Goal: Information Seeking & Learning: Find specific fact

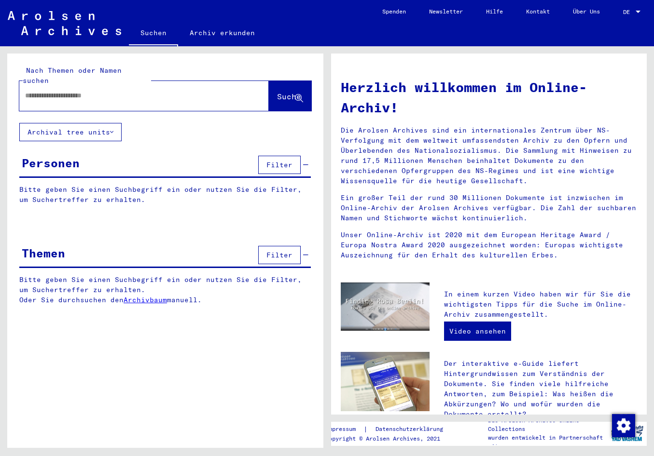
paste input "*********"
drag, startPoint x: 33, startPoint y: 86, endPoint x: 24, endPoint y: 87, distance: 9.3
click at [24, 87] on div "*********" at bounding box center [129, 96] width 220 height 22
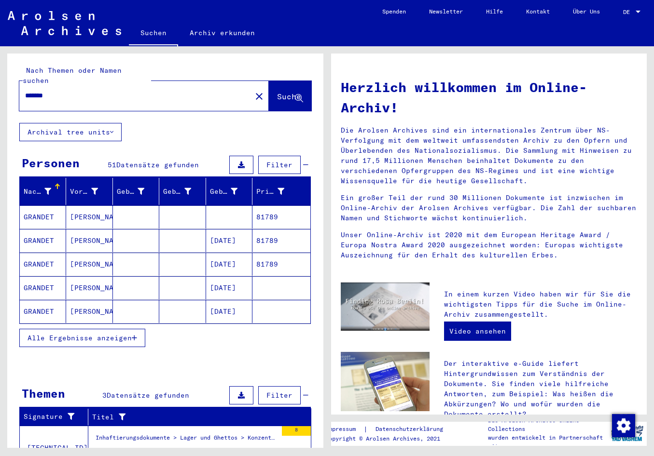
click at [134, 333] on button "Alle Ergebnisse anzeigen" at bounding box center [82, 338] width 126 height 18
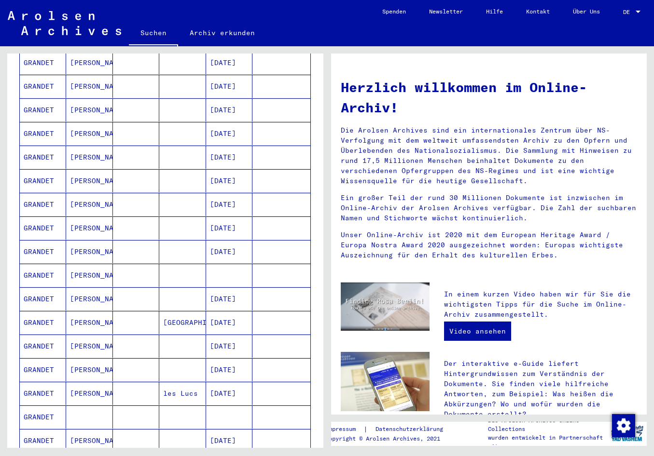
scroll to position [289, 0]
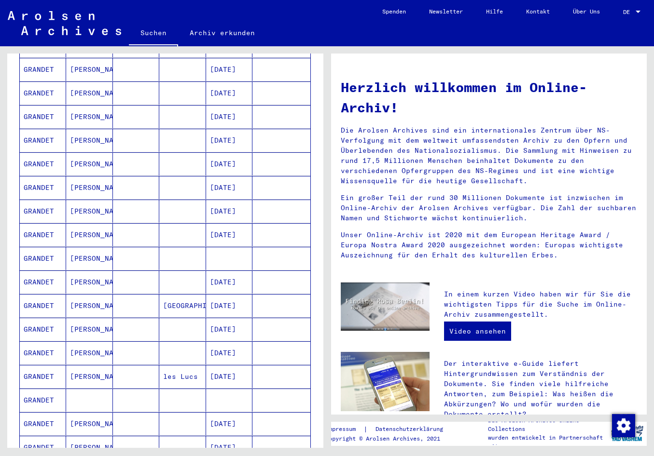
click at [229, 368] on mat-cell "[DATE]" at bounding box center [229, 376] width 46 height 23
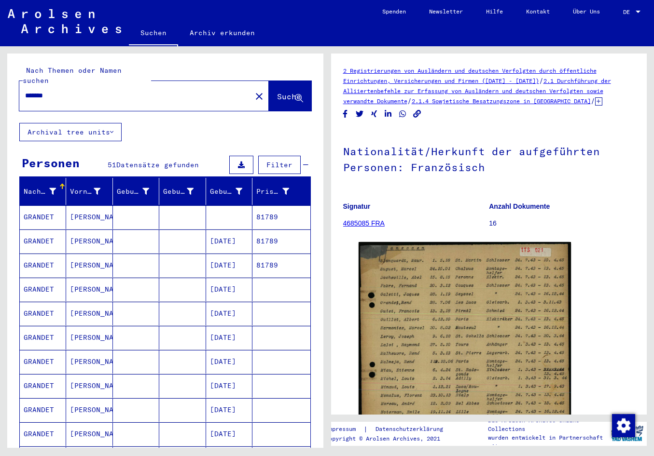
click at [60, 91] on input "*******" at bounding box center [135, 96] width 220 height 10
type input "**********"
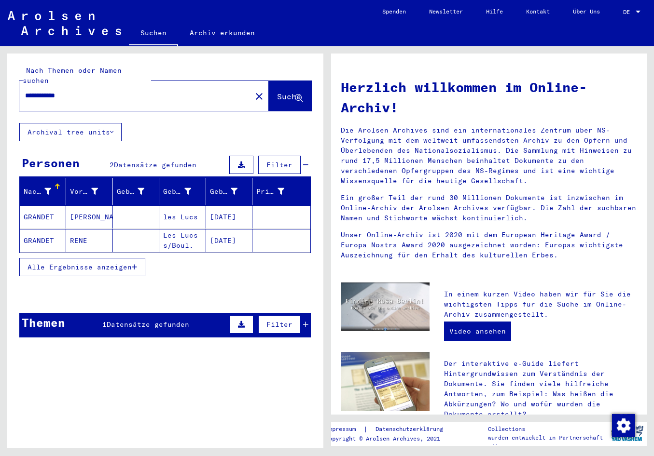
click at [232, 231] on mat-cell "[DATE]" at bounding box center [229, 240] width 46 height 23
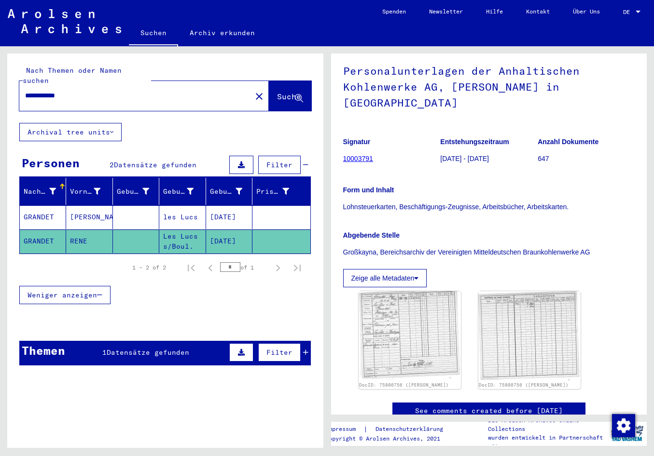
scroll to position [96, 0]
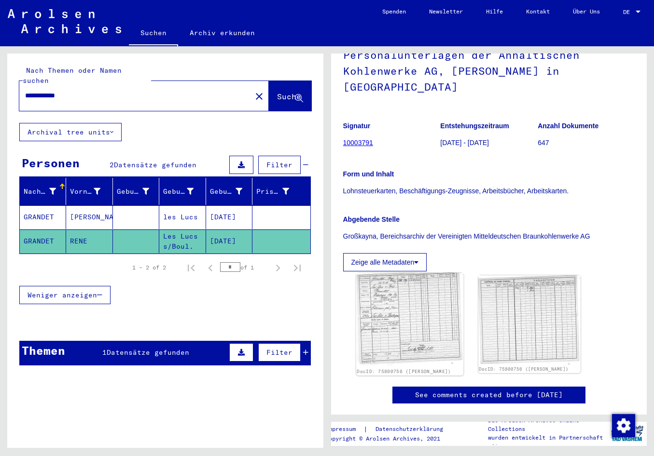
click at [418, 297] on img at bounding box center [410, 320] width 108 height 94
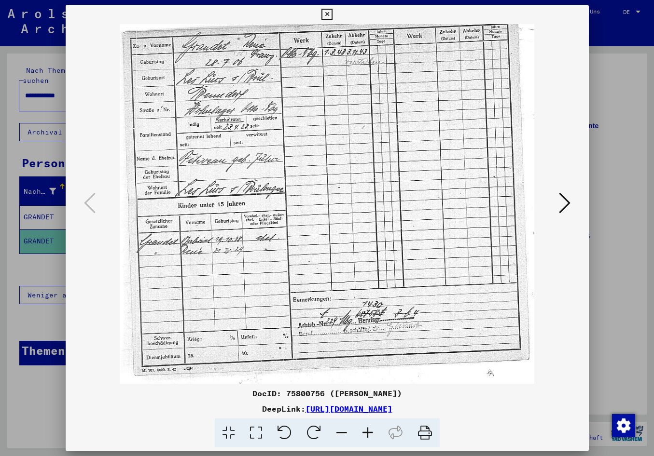
click at [52, 283] on div at bounding box center [327, 228] width 654 height 456
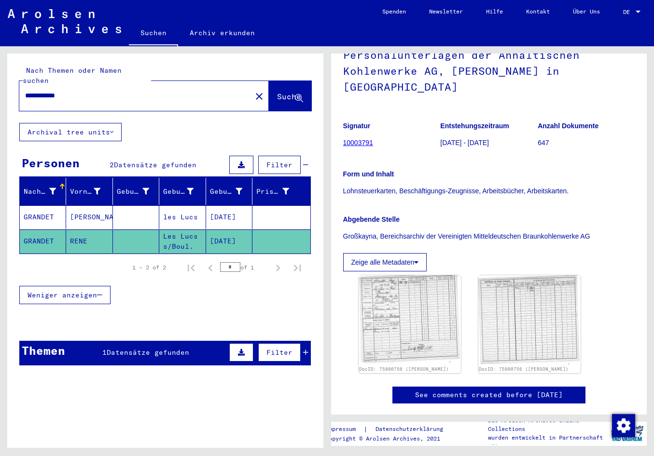
click at [231, 215] on mat-cell "[DATE]" at bounding box center [229, 218] width 46 height 24
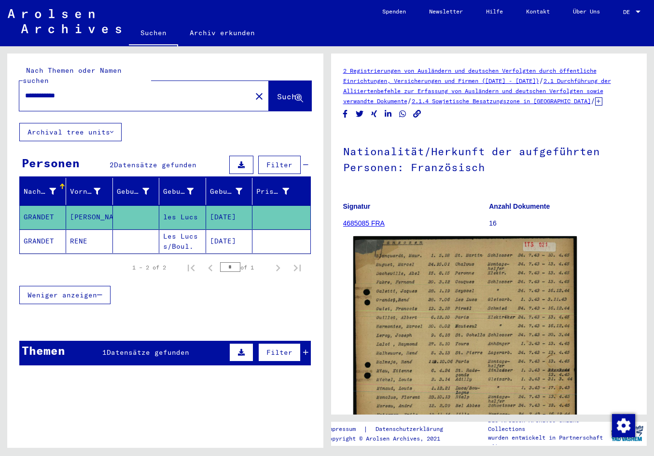
click at [392, 329] on img at bounding box center [464, 353] width 223 height 234
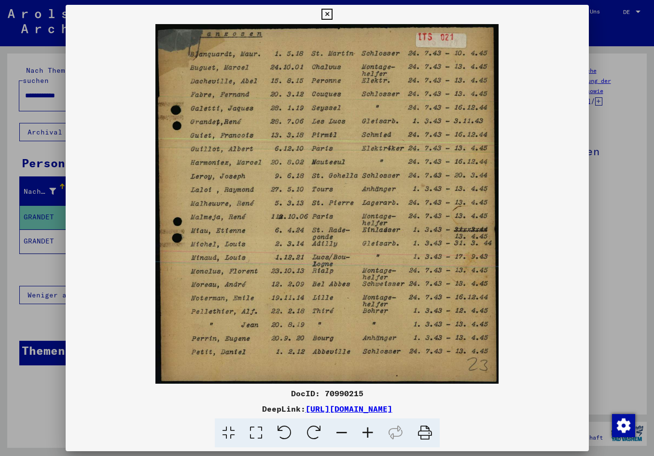
click at [371, 430] on icon at bounding box center [368, 433] width 26 height 29
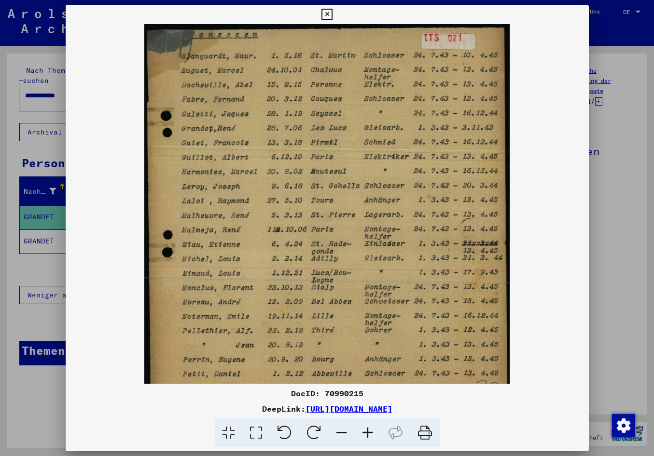
click at [371, 429] on icon at bounding box center [368, 433] width 26 height 29
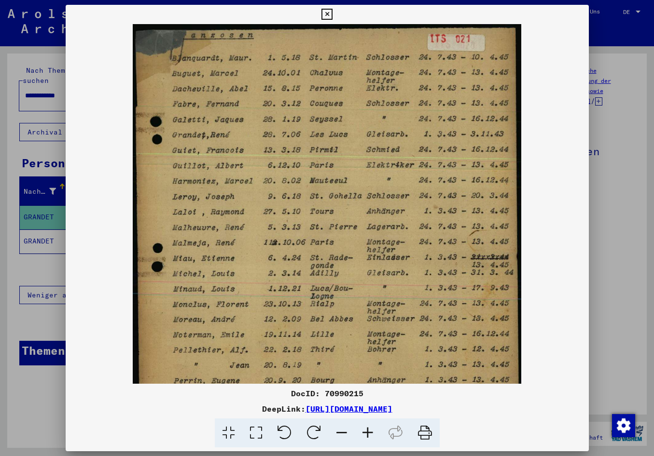
click at [371, 428] on icon at bounding box center [368, 433] width 26 height 29
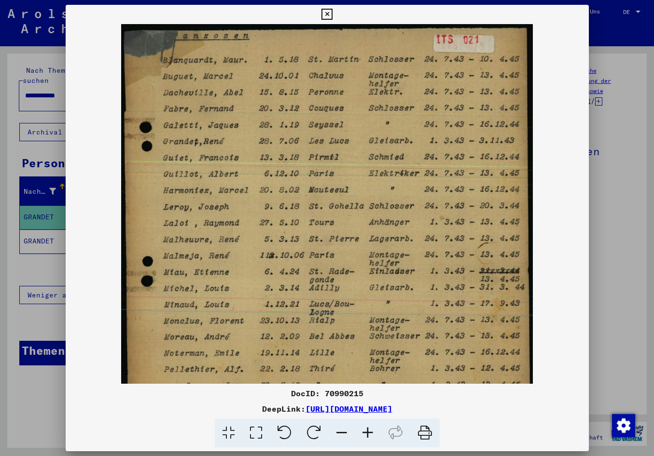
click at [371, 427] on icon at bounding box center [368, 433] width 26 height 29
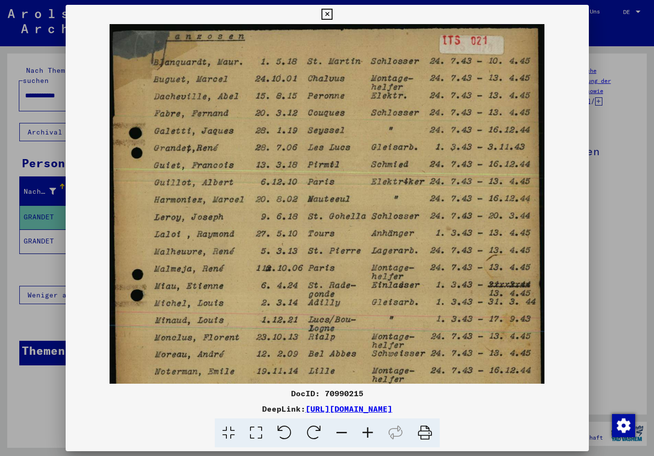
drag, startPoint x: 300, startPoint y: 161, endPoint x: 298, endPoint y: 169, distance: 8.0
click at [298, 169] on img at bounding box center [327, 252] width 434 height 456
click at [21, 269] on div at bounding box center [327, 228] width 654 height 456
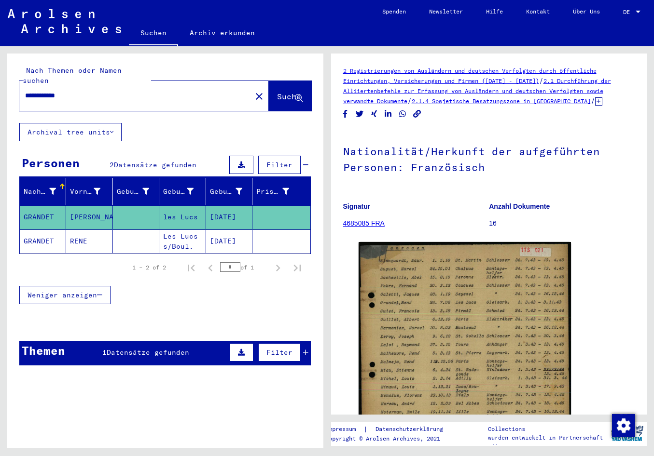
click at [76, 234] on mat-cell "RENE" at bounding box center [89, 242] width 46 height 24
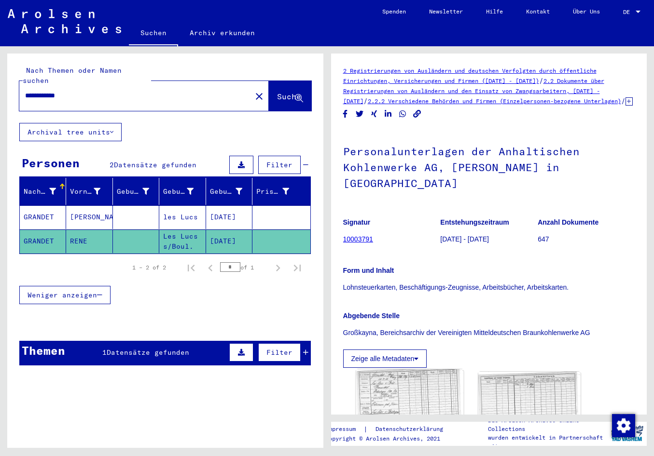
click at [423, 397] on img at bounding box center [410, 417] width 108 height 94
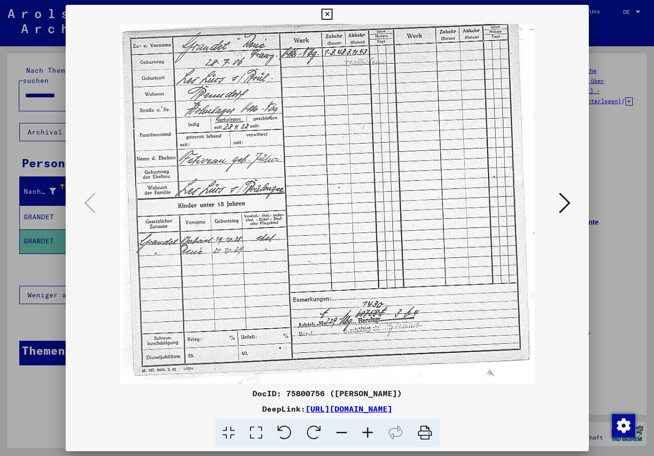
click at [602, 281] on div at bounding box center [327, 228] width 654 height 456
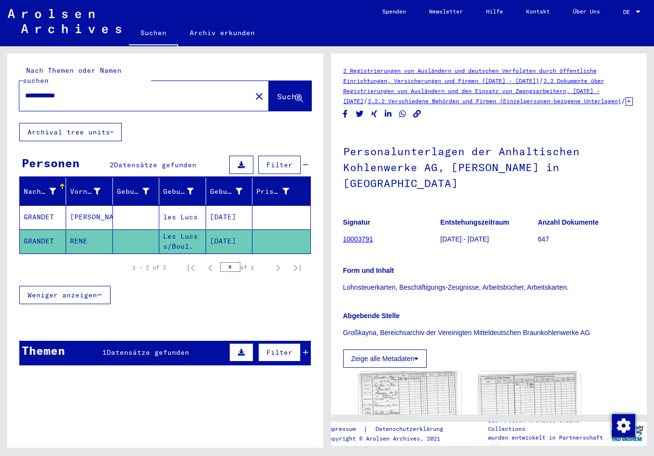
click at [231, 206] on mat-cell "[DATE]" at bounding box center [229, 218] width 46 height 24
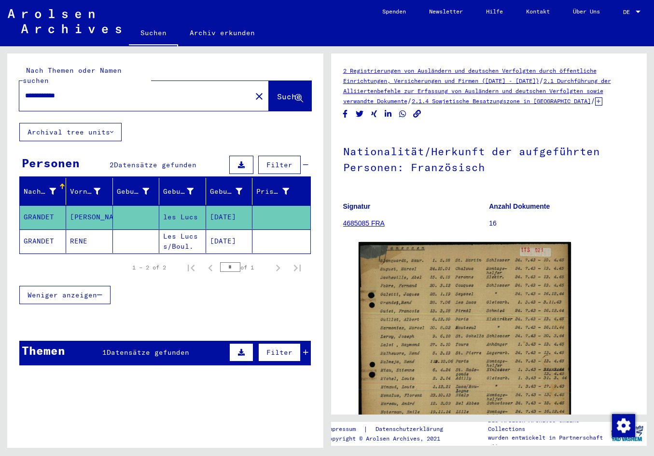
click at [237, 206] on mat-cell "[DATE]" at bounding box center [229, 218] width 46 height 24
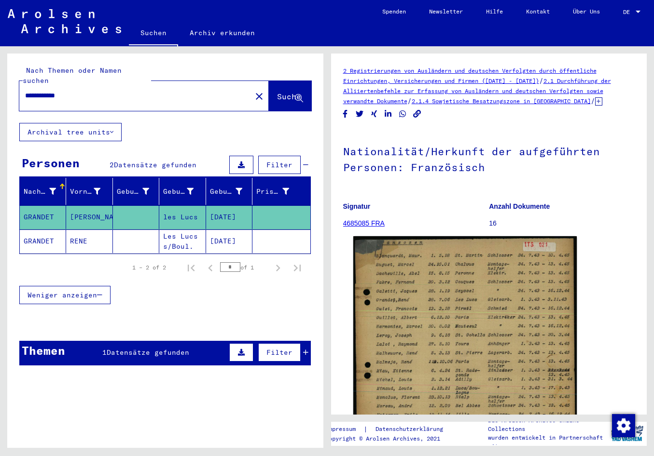
click at [394, 286] on img at bounding box center [464, 353] width 223 height 234
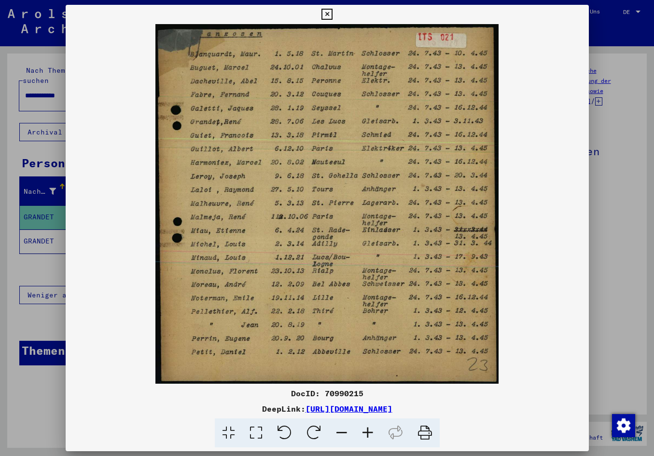
click at [32, 265] on div at bounding box center [327, 228] width 654 height 456
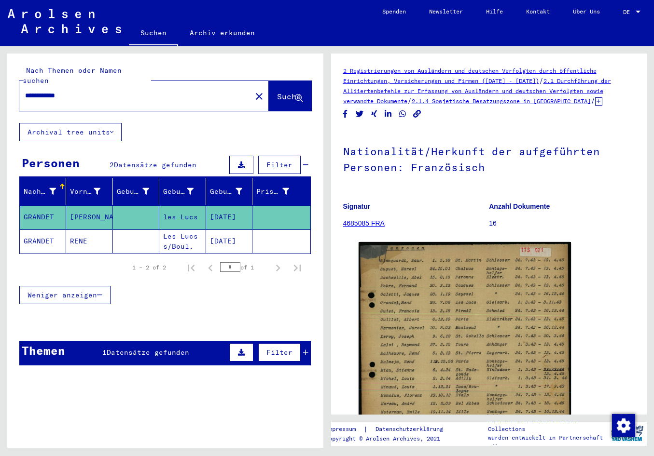
click at [80, 235] on mat-cell "RENE" at bounding box center [89, 242] width 46 height 24
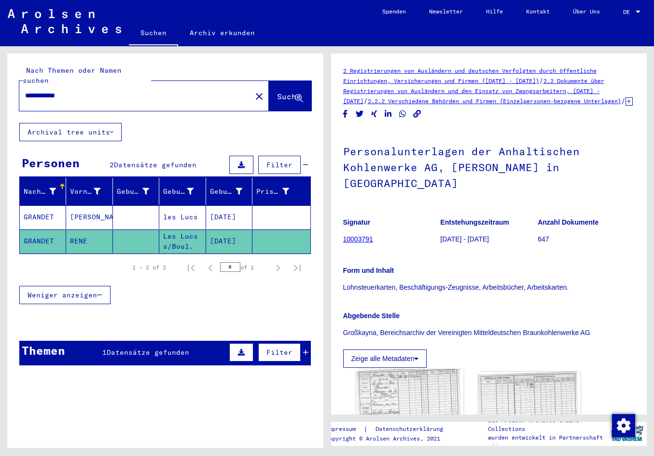
click at [411, 388] on img at bounding box center [410, 417] width 108 height 94
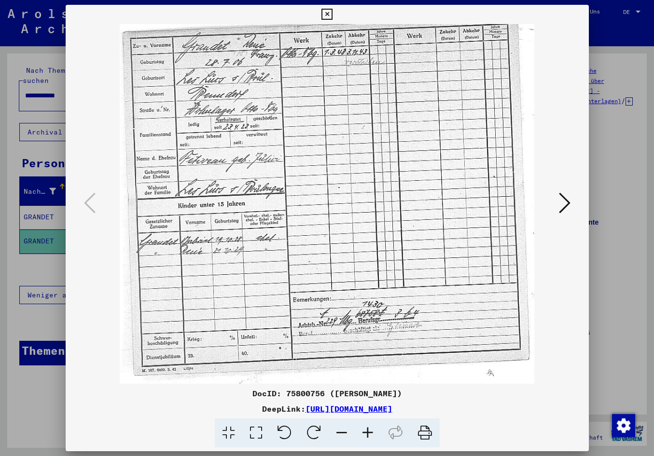
click at [372, 433] on icon at bounding box center [368, 433] width 26 height 29
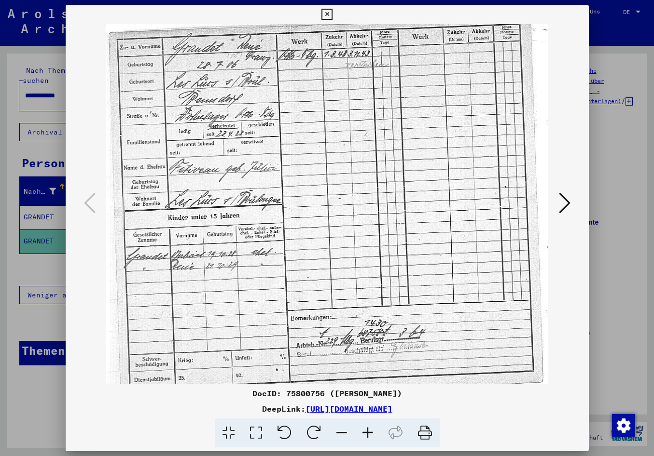
click at [371, 433] on icon at bounding box center [368, 433] width 26 height 29
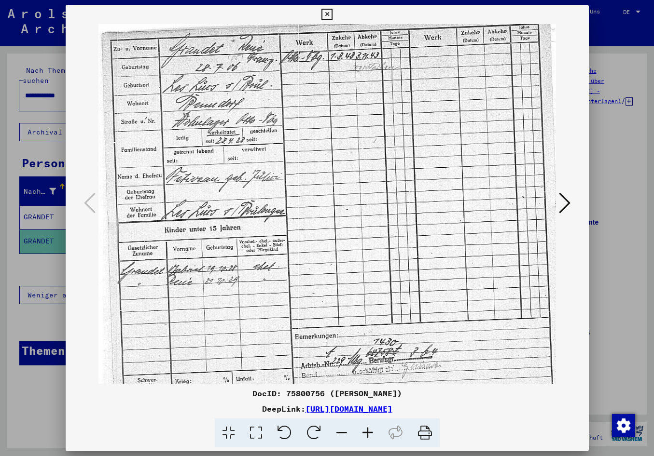
click at [371, 433] on icon at bounding box center [368, 433] width 26 height 29
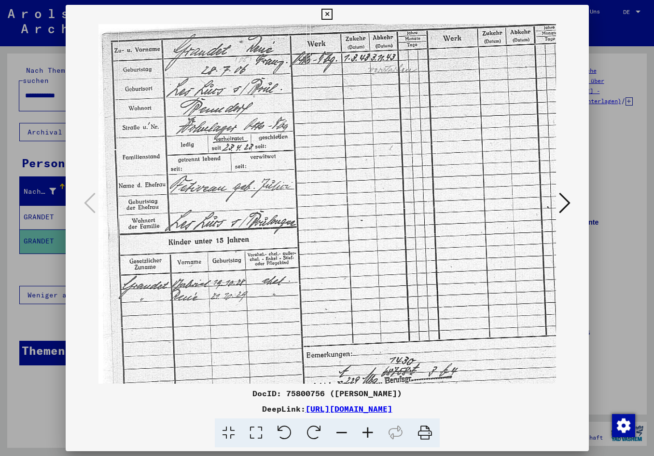
click at [371, 433] on icon at bounding box center [368, 433] width 26 height 29
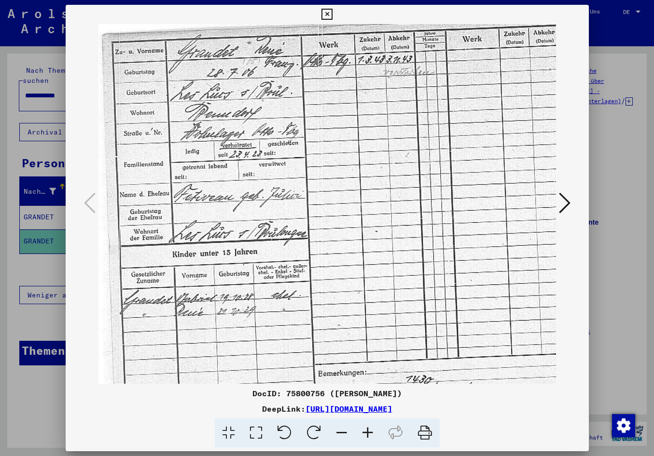
click at [371, 433] on icon at bounding box center [368, 433] width 26 height 29
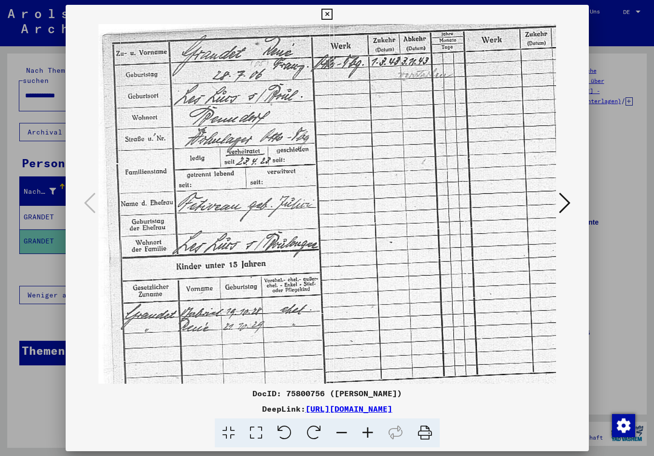
click at [371, 433] on icon at bounding box center [368, 433] width 26 height 29
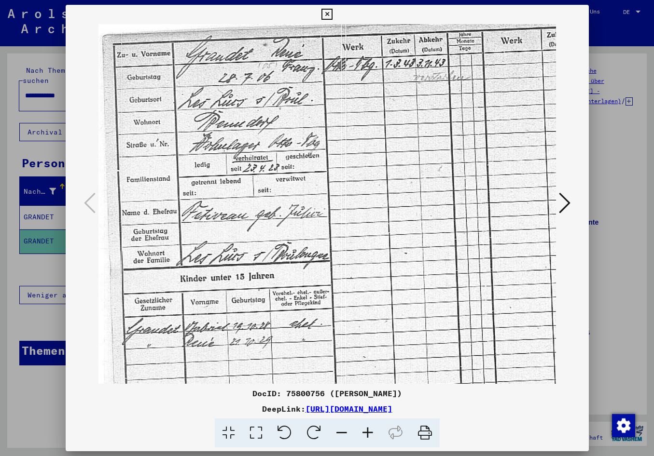
click at [371, 433] on icon at bounding box center [368, 433] width 26 height 29
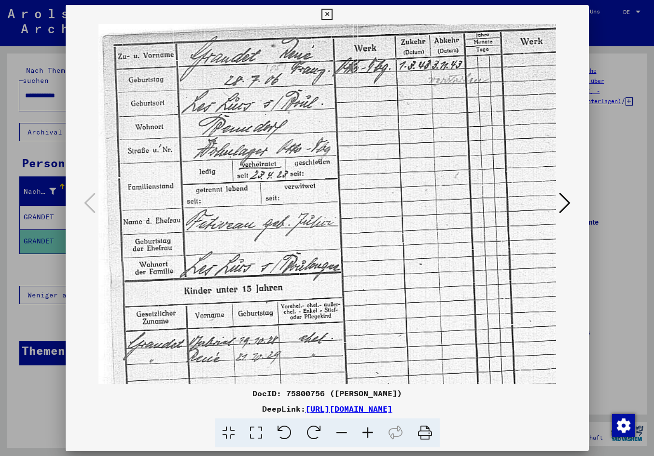
click at [371, 433] on icon at bounding box center [368, 433] width 26 height 29
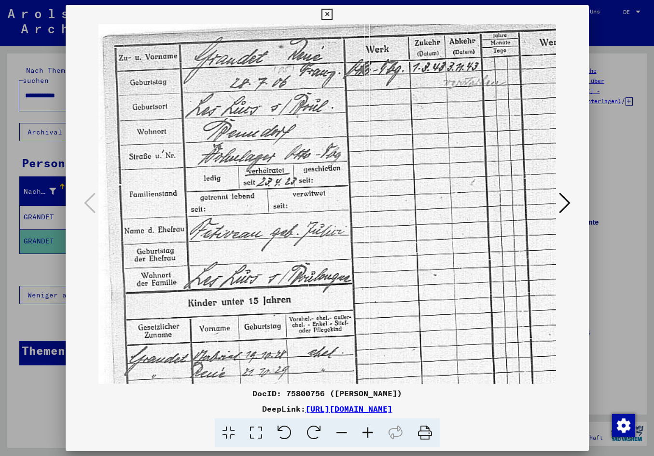
click at [370, 433] on icon at bounding box center [368, 433] width 26 height 29
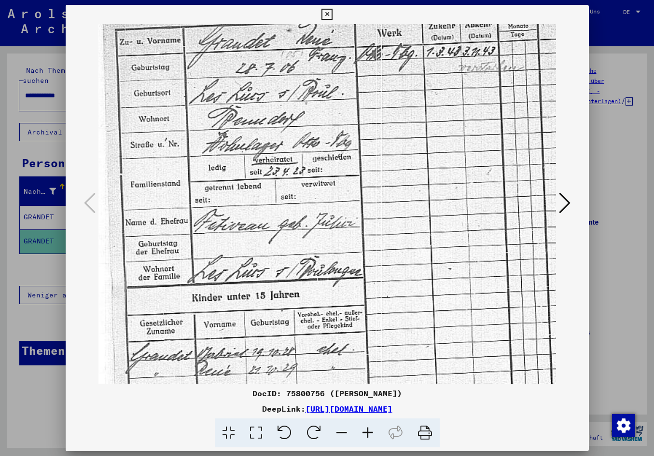
scroll to position [18, 0]
drag, startPoint x: 319, startPoint y: 311, endPoint x: 320, endPoint y: 293, distance: 17.9
click at [320, 293] on img at bounding box center [430, 294] width 664 height 577
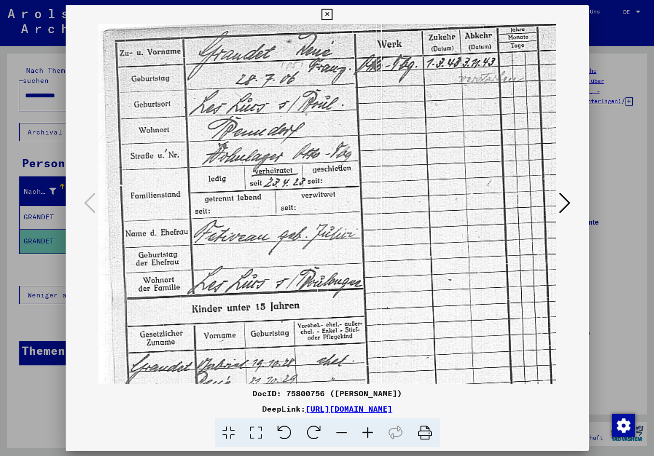
scroll to position [0, 0]
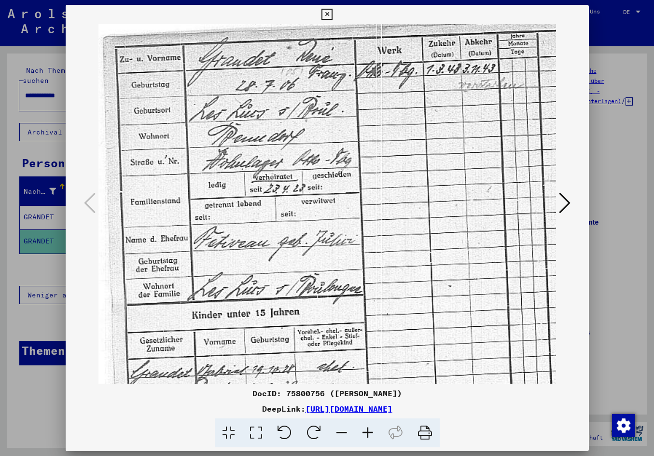
drag, startPoint x: 294, startPoint y: 151, endPoint x: 294, endPoint y: 180, distance: 29.4
click at [294, 180] on img at bounding box center [430, 312] width 664 height 577
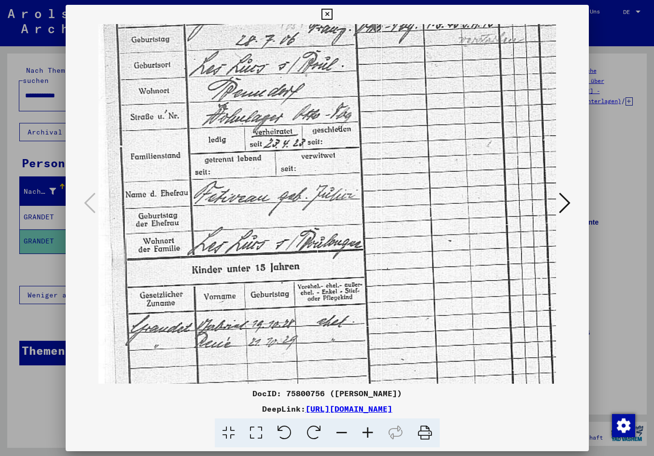
scroll to position [48, 0]
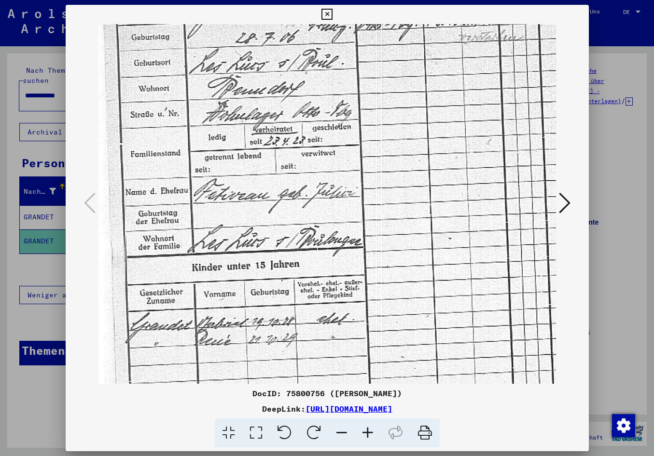
drag, startPoint x: 291, startPoint y: 261, endPoint x: 308, endPoint y: 214, distance: 50.7
click at [308, 214] on img at bounding box center [430, 264] width 664 height 577
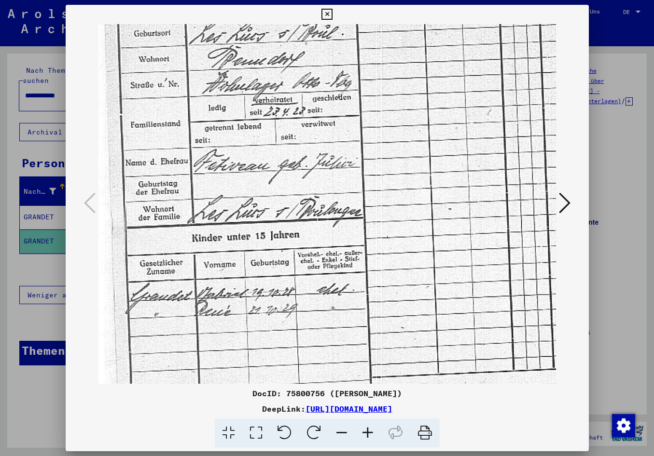
scroll to position [79, 0]
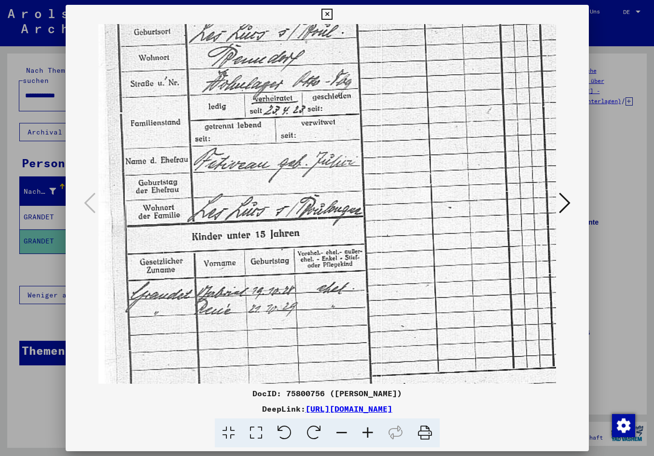
drag, startPoint x: 301, startPoint y: 259, endPoint x: 313, endPoint y: 230, distance: 31.6
click at [313, 230] on img at bounding box center [430, 233] width 664 height 577
click at [53, 316] on div at bounding box center [327, 228] width 654 height 456
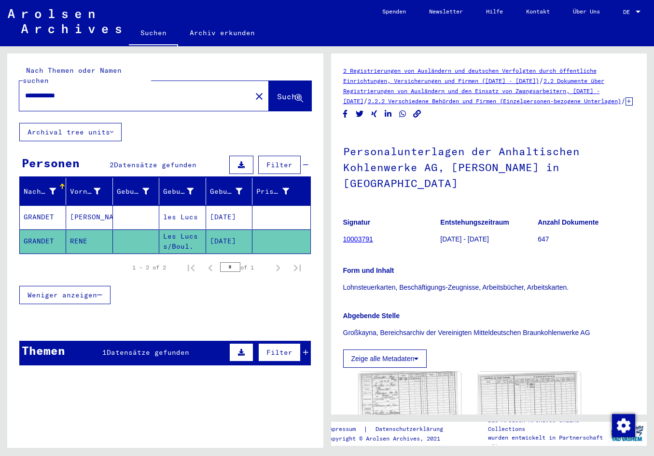
click at [213, 230] on mat-cell "[DATE]" at bounding box center [229, 242] width 46 height 24
click at [224, 206] on mat-cell "[DATE]" at bounding box center [229, 218] width 46 height 24
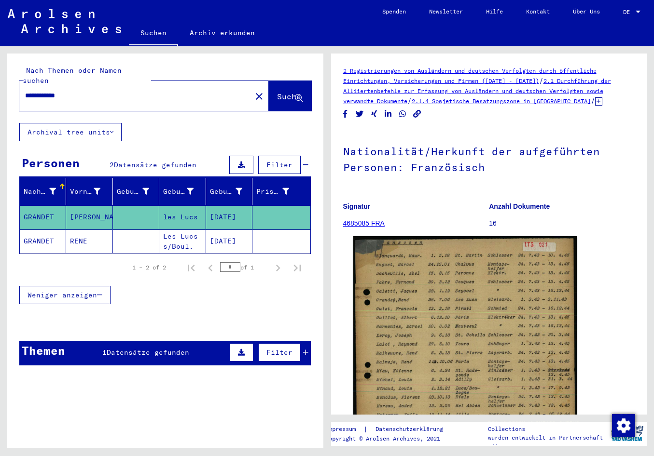
click at [398, 315] on img at bounding box center [464, 353] width 223 height 234
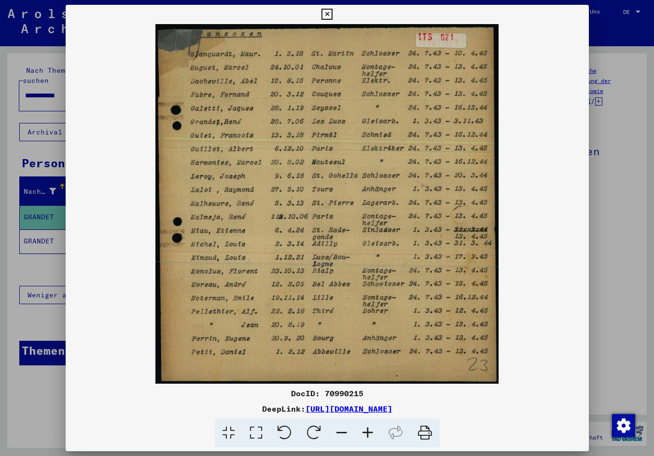
click at [265, 223] on img at bounding box center [327, 204] width 523 height 360
drag, startPoint x: 274, startPoint y: 157, endPoint x: 270, endPoint y: 170, distance: 13.7
click at [270, 170] on img at bounding box center [327, 204] width 523 height 360
click at [41, 264] on div at bounding box center [327, 228] width 654 height 456
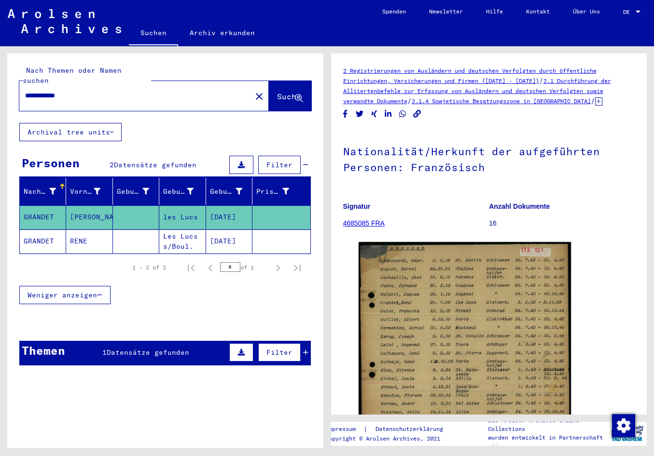
click at [48, 230] on mat-cell "GRANDET" at bounding box center [43, 242] width 46 height 24
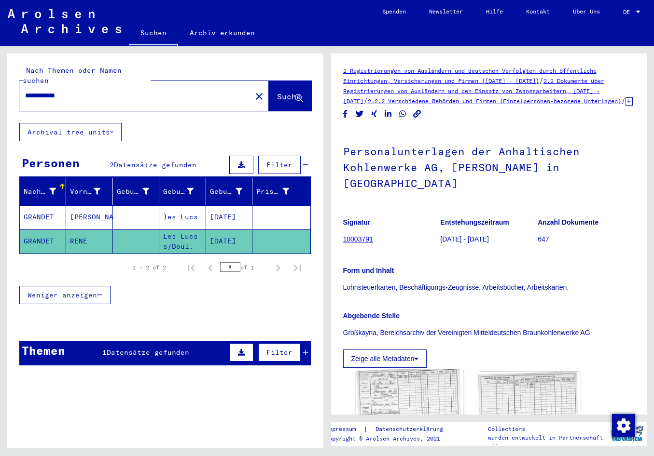
click at [393, 388] on img at bounding box center [410, 417] width 108 height 94
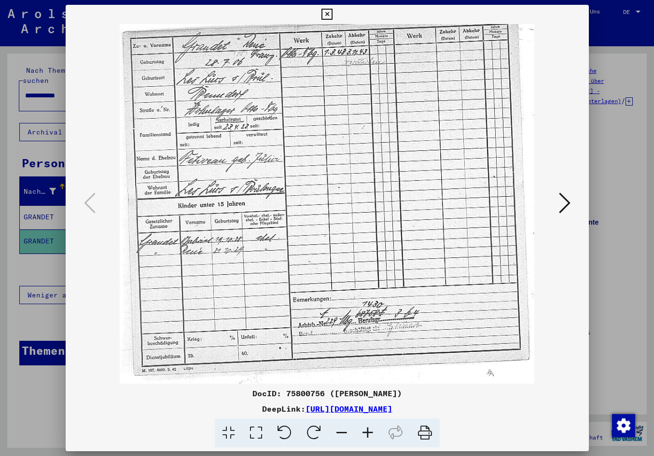
drag, startPoint x: 211, startPoint y: 209, endPoint x: 213, endPoint y: 224, distance: 15.0
click at [213, 224] on img at bounding box center [326, 204] width 457 height 360
click at [48, 306] on div at bounding box center [327, 228] width 654 height 456
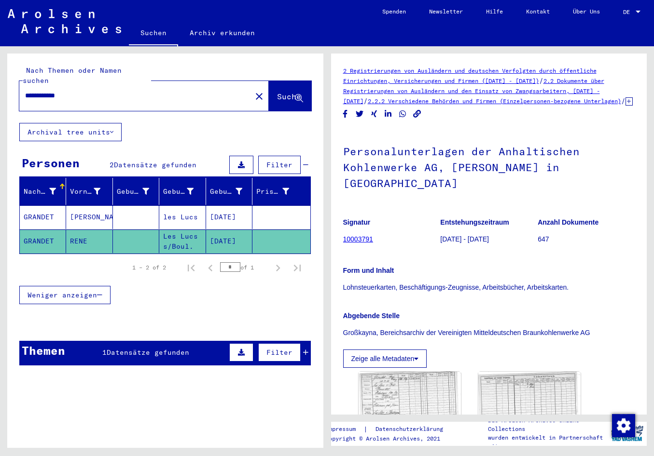
click at [50, 211] on mat-cell "GRANDET" at bounding box center [43, 218] width 46 height 24
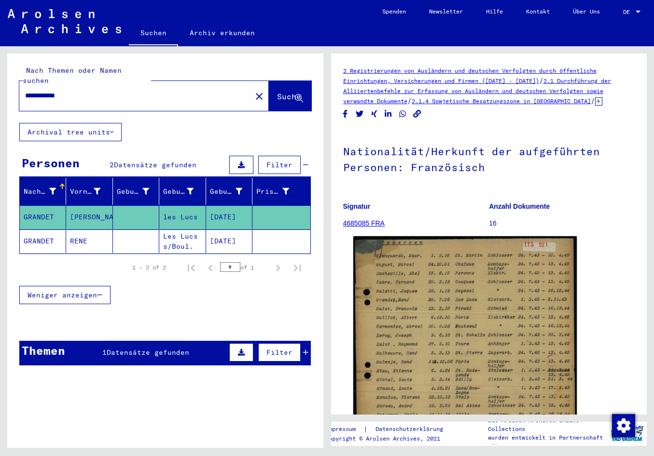
click at [414, 324] on img at bounding box center [464, 353] width 223 height 234
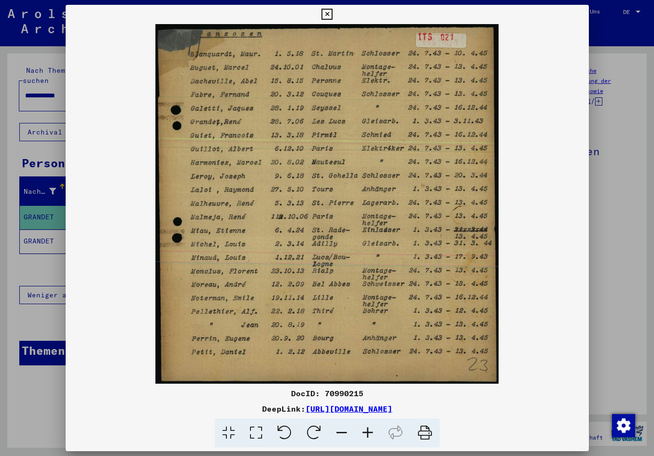
click at [371, 431] on icon at bounding box center [368, 433] width 26 height 29
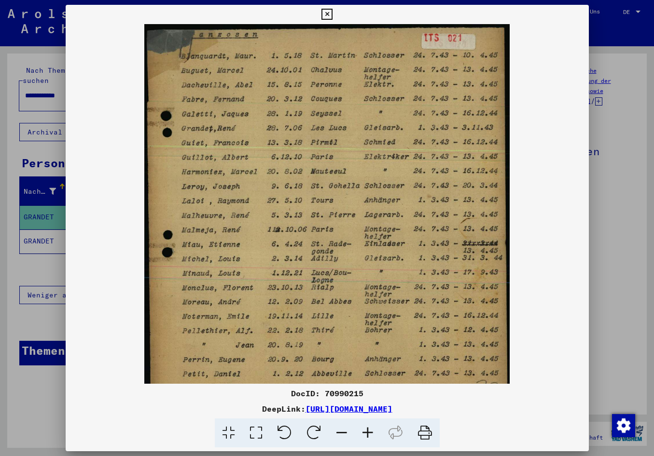
click at [371, 430] on icon at bounding box center [368, 433] width 26 height 29
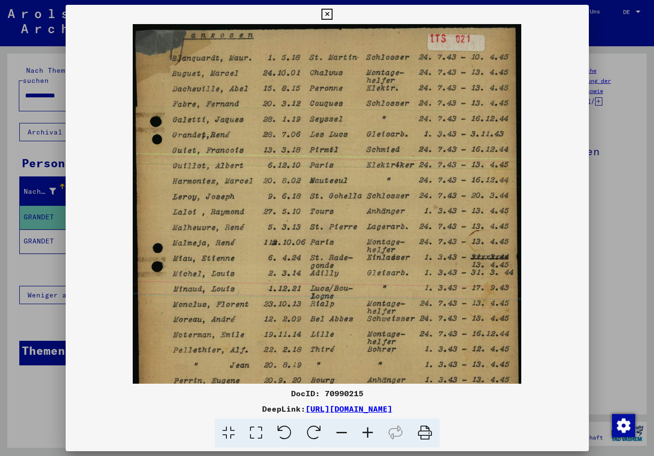
click at [372, 428] on icon at bounding box center [368, 433] width 26 height 29
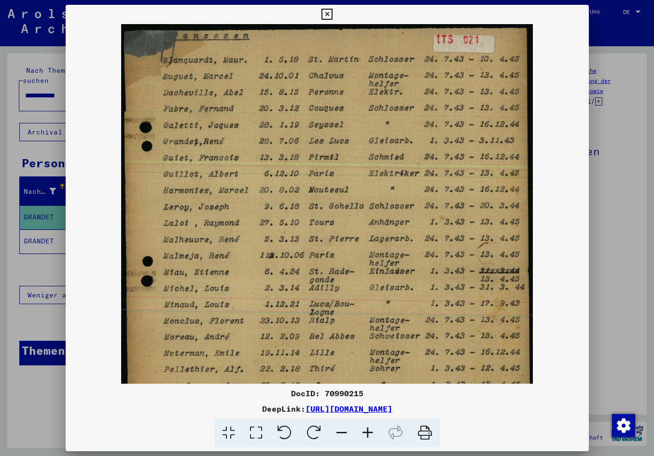
click at [376, 427] on icon at bounding box center [368, 433] width 26 height 29
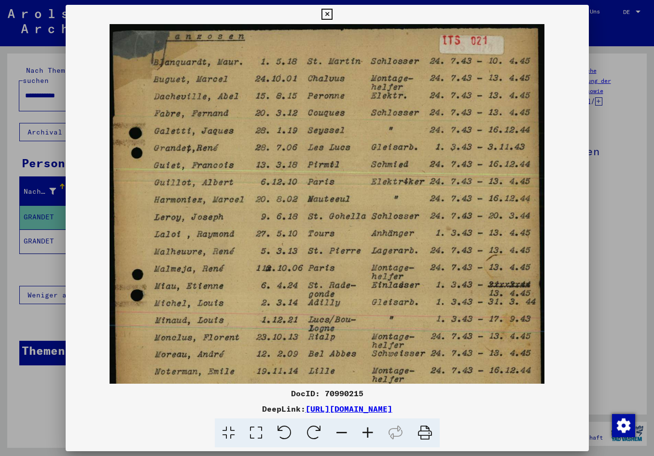
drag, startPoint x: 317, startPoint y: 169, endPoint x: 305, endPoint y: 177, distance: 13.9
click at [305, 177] on img at bounding box center [327, 252] width 434 height 456
drag, startPoint x: 233, startPoint y: 150, endPoint x: 234, endPoint y: 169, distance: 18.8
click at [234, 169] on img at bounding box center [327, 252] width 434 height 456
